Goal: Obtain resource: Obtain resource

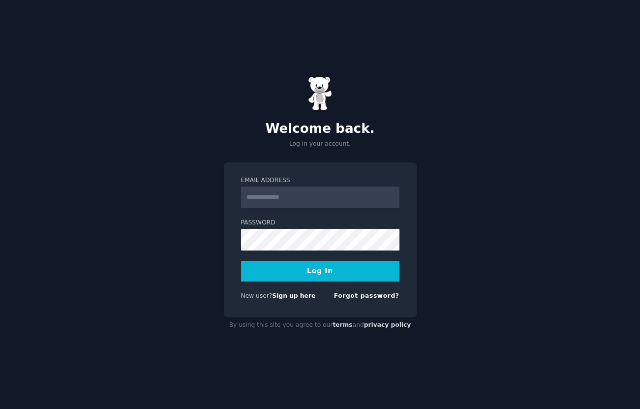
type input "**********"
click at [298, 275] on button "Log In" at bounding box center [320, 271] width 158 height 21
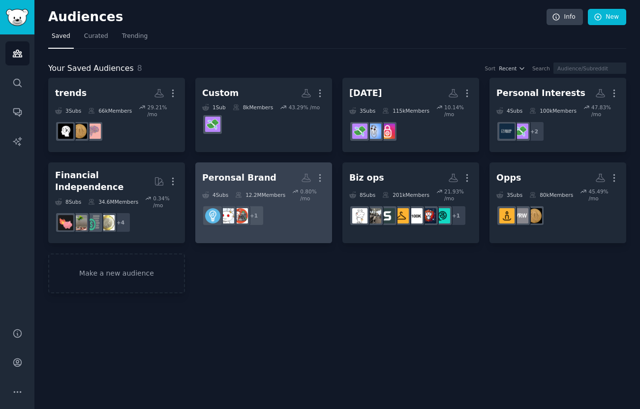
click at [285, 186] on div "Peronsal Brand Custom Audience More 4 Sub s 12.2M Members 0.80 % /mo r/passive_…" at bounding box center [263, 199] width 123 height 61
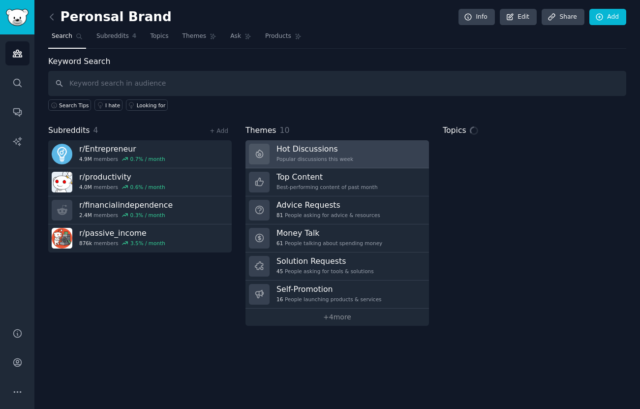
click at [337, 157] on div "Popular discussions this week" at bounding box center [315, 158] width 77 height 7
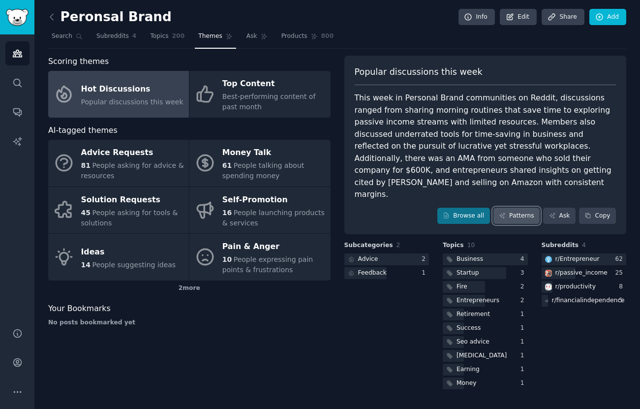
click at [504, 212] on icon at bounding box center [502, 215] width 7 height 7
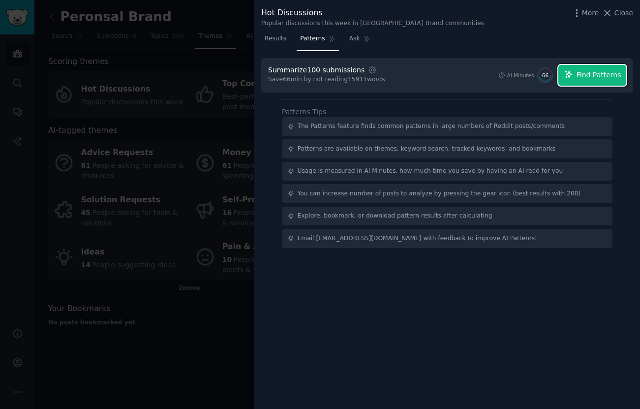
click at [590, 75] on span "Find Patterns" at bounding box center [599, 75] width 45 height 10
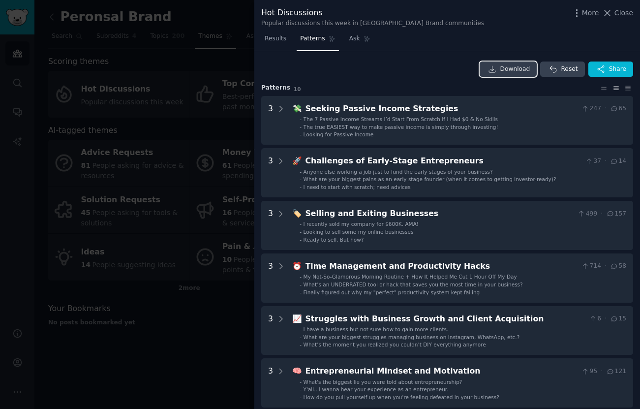
click at [509, 70] on span "Download" at bounding box center [515, 69] width 30 height 9
click at [512, 73] on link "Download" at bounding box center [509, 69] width 58 height 16
